Goal: Task Accomplishment & Management: Use online tool/utility

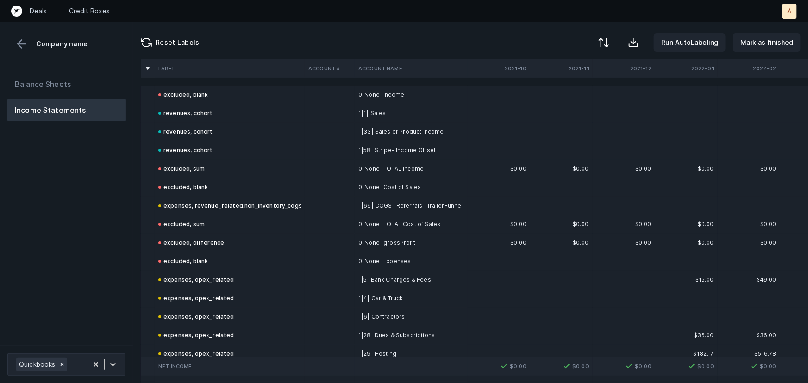
scroll to position [42, 0]
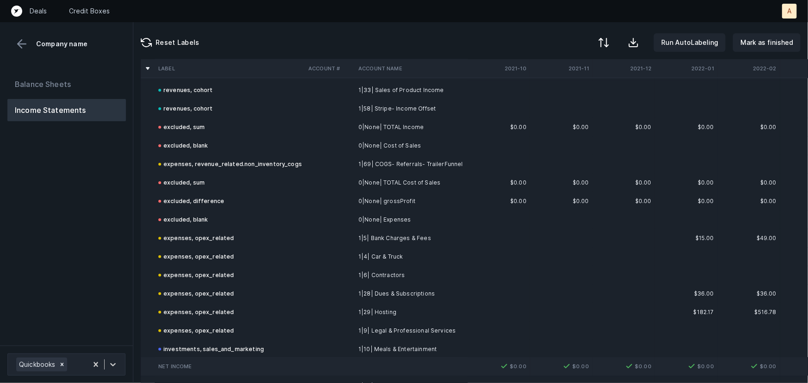
click at [331, 306] on td at bounding box center [330, 312] width 50 height 19
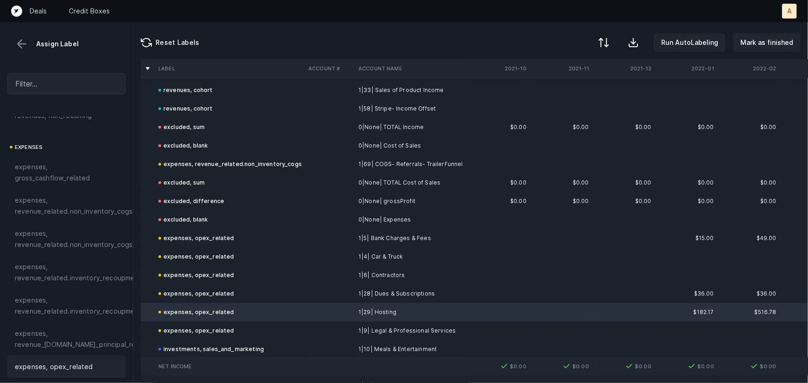
scroll to position [126, 0]
click at [72, 243] on span "expenses, revenue_related.non_inventory_cogs_non_cohort" at bounding box center [93, 240] width 157 height 22
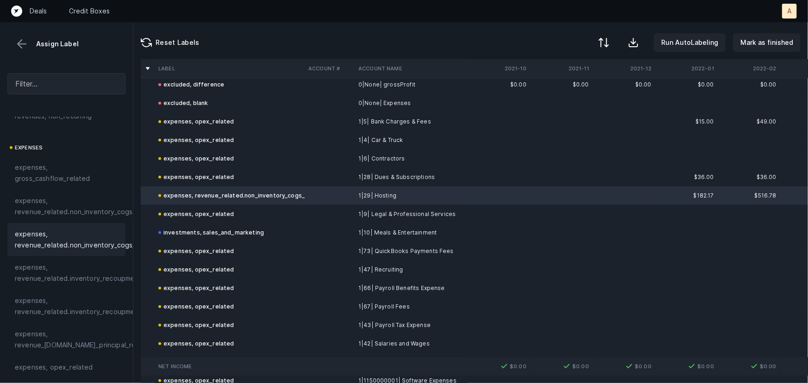
scroll to position [168, 0]
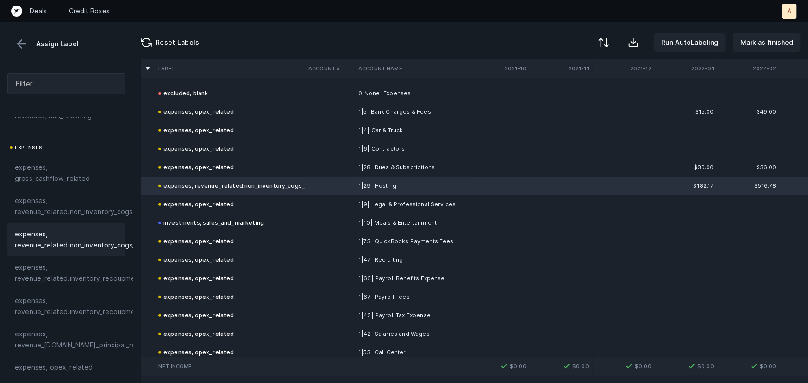
click at [324, 238] on td at bounding box center [330, 241] width 50 height 19
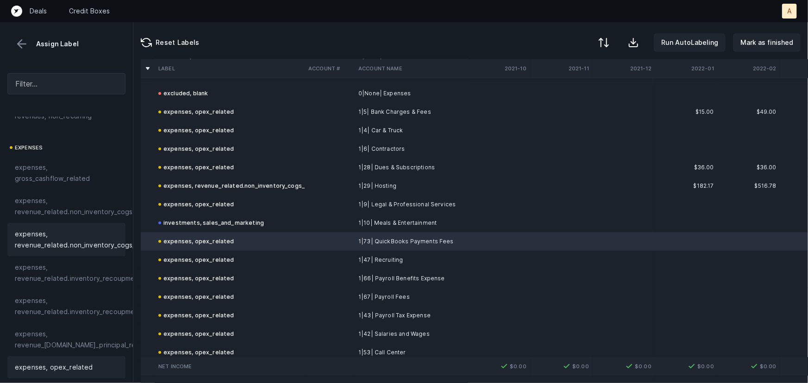
click at [85, 249] on span "expenses, revenue_related.non_inventory_cogs_non_cohort" at bounding box center [93, 240] width 157 height 22
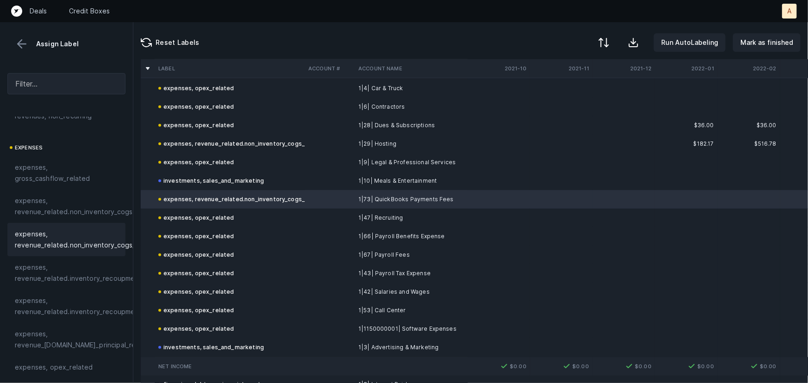
click at [387, 312] on td "1|53| Call Center" at bounding box center [411, 310] width 113 height 19
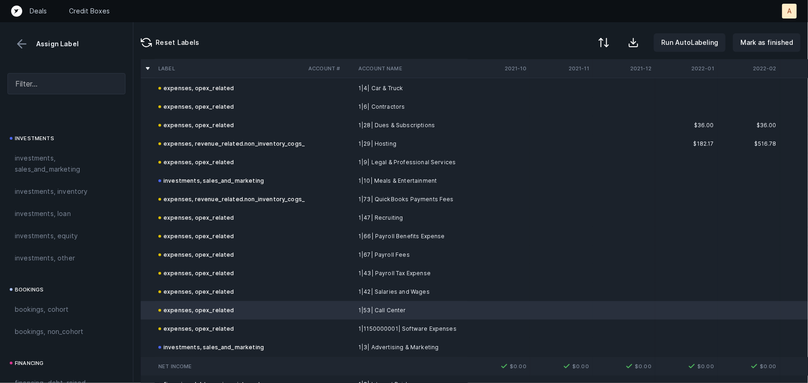
scroll to position [463, 0]
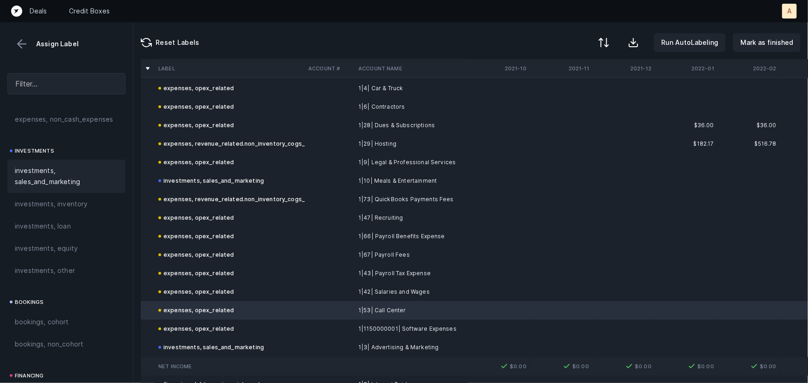
click at [93, 173] on span "investments, sales_and_marketing" at bounding box center [66, 176] width 103 height 22
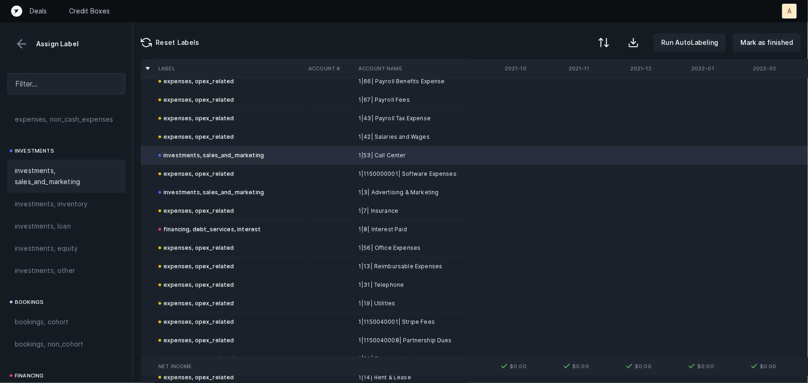
scroll to position [379, 0]
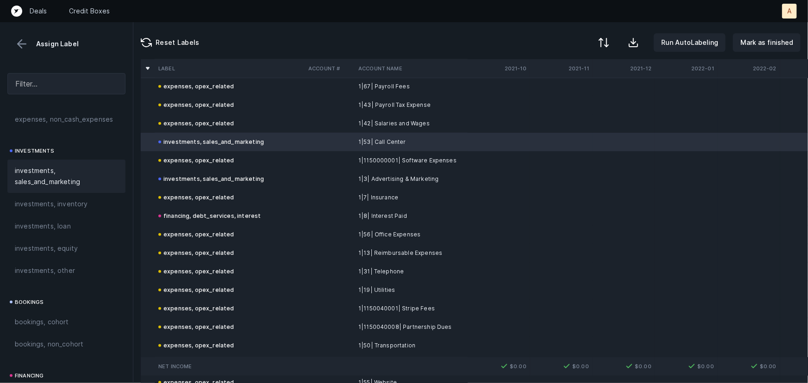
click at [220, 314] on td "expenses, opex_related" at bounding box center [230, 308] width 150 height 19
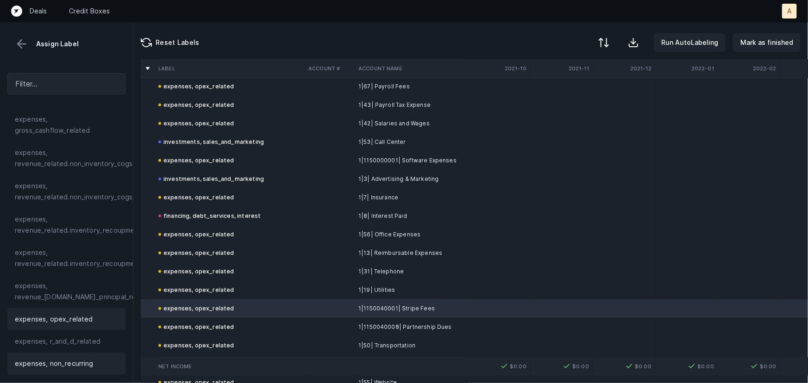
scroll to position [168, 0]
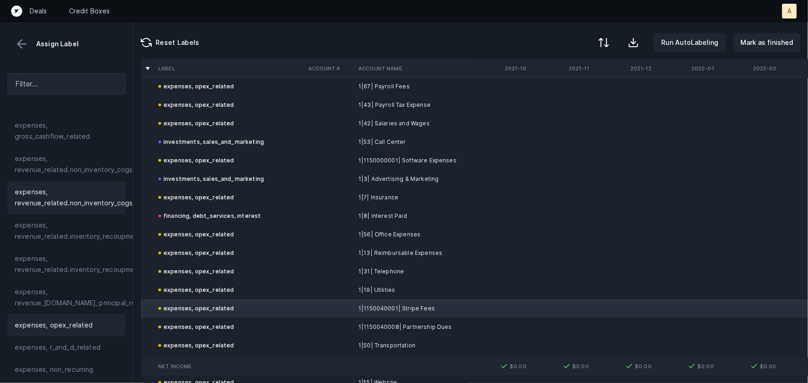
click at [89, 207] on span "expenses, revenue_related.non_inventory_cogs_non_cohort" at bounding box center [93, 198] width 157 height 22
click at [294, 326] on td "expenses, opex_related" at bounding box center [230, 327] width 150 height 19
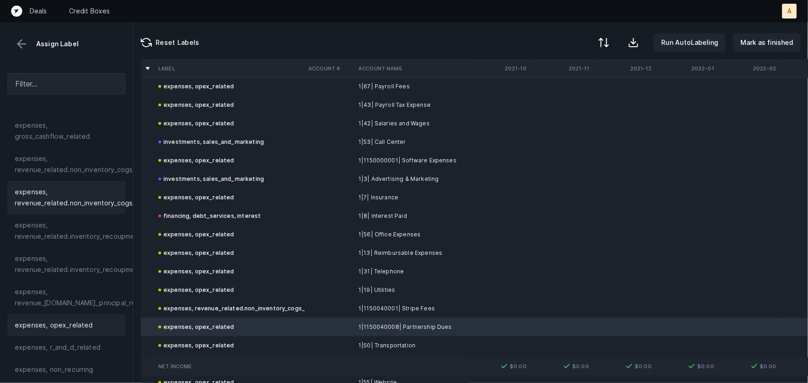
click at [93, 197] on span "expenses, revenue_related.non_inventory_cogs_non_cohort" at bounding box center [93, 198] width 157 height 22
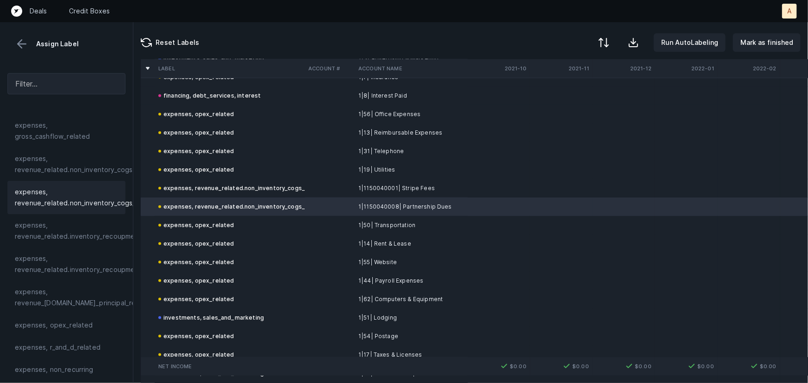
scroll to position [547, 0]
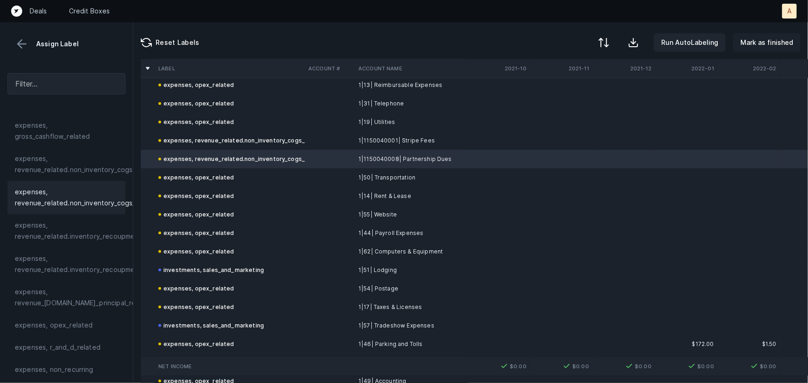
click at [774, 42] on p "Mark as finished" at bounding box center [766, 42] width 53 height 11
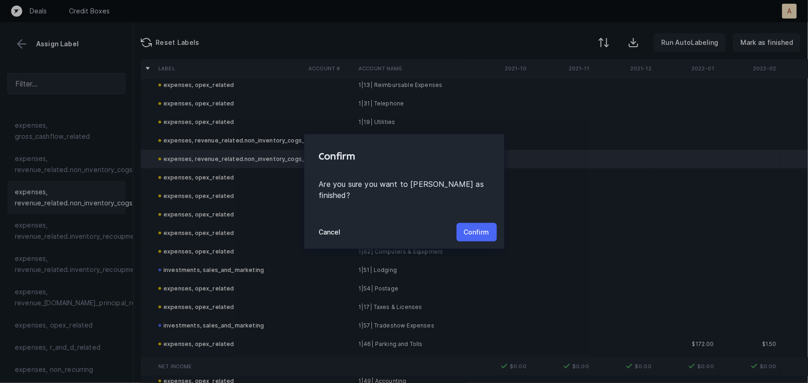
click at [472, 227] on p "Confirm" at bounding box center [476, 232] width 25 height 11
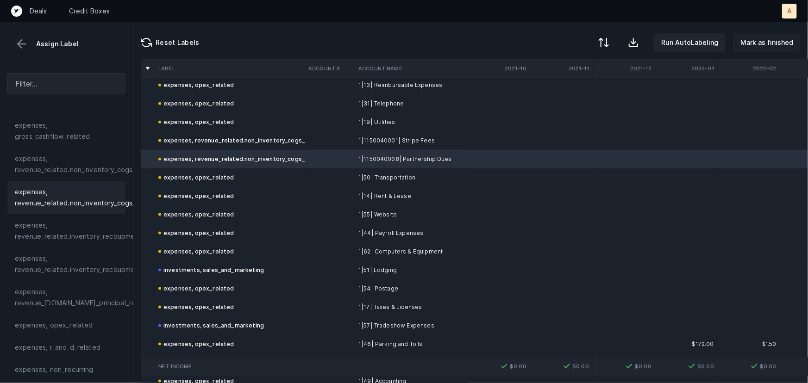
click at [782, 42] on p "Mark as finished" at bounding box center [766, 42] width 53 height 11
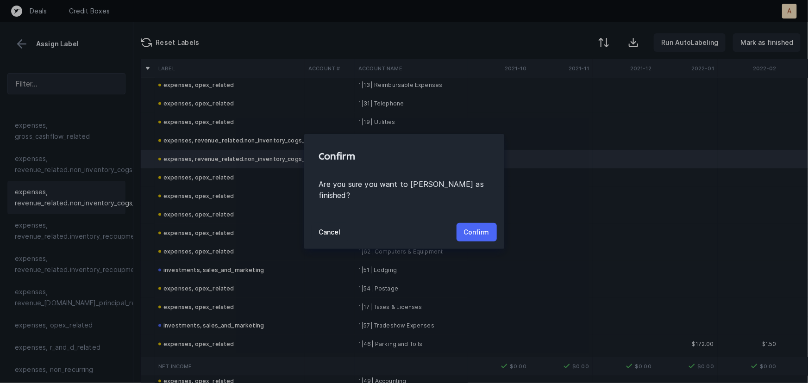
click at [477, 227] on p "Confirm" at bounding box center [476, 232] width 25 height 11
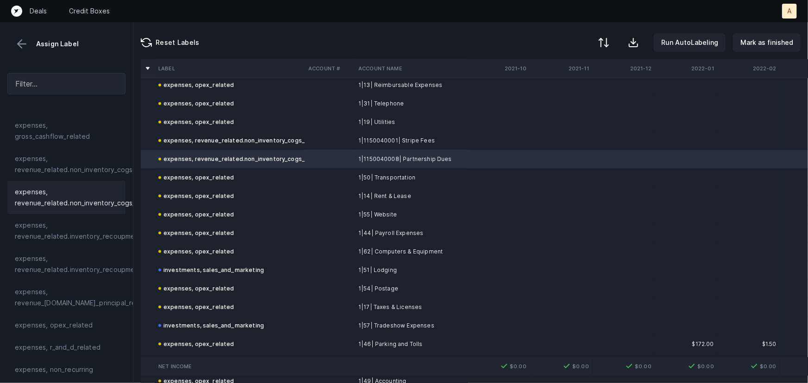
click at [20, 45] on button at bounding box center [22, 44] width 14 height 14
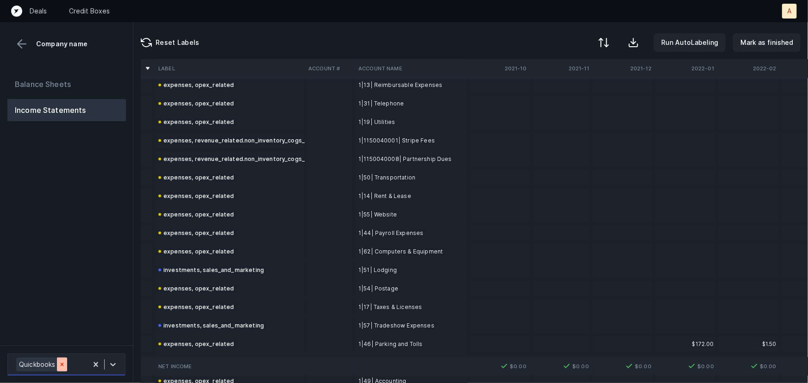
click at [61, 362] on icon at bounding box center [62, 364] width 6 height 6
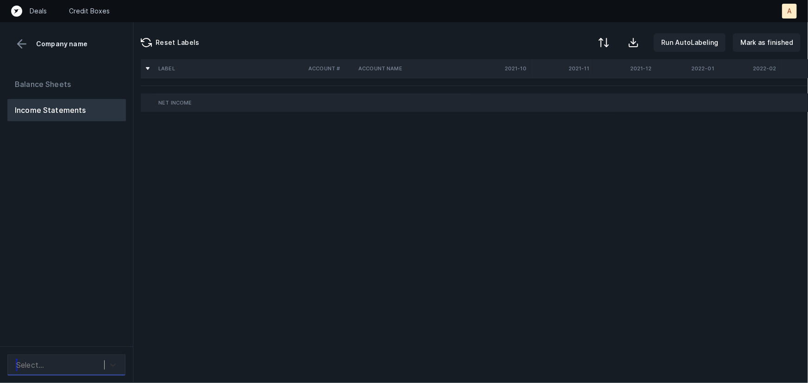
click at [117, 364] on icon at bounding box center [112, 365] width 9 height 9
click at [16, 46] on button at bounding box center [22, 44] width 14 height 14
